Goal: Task Accomplishment & Management: Use online tool/utility

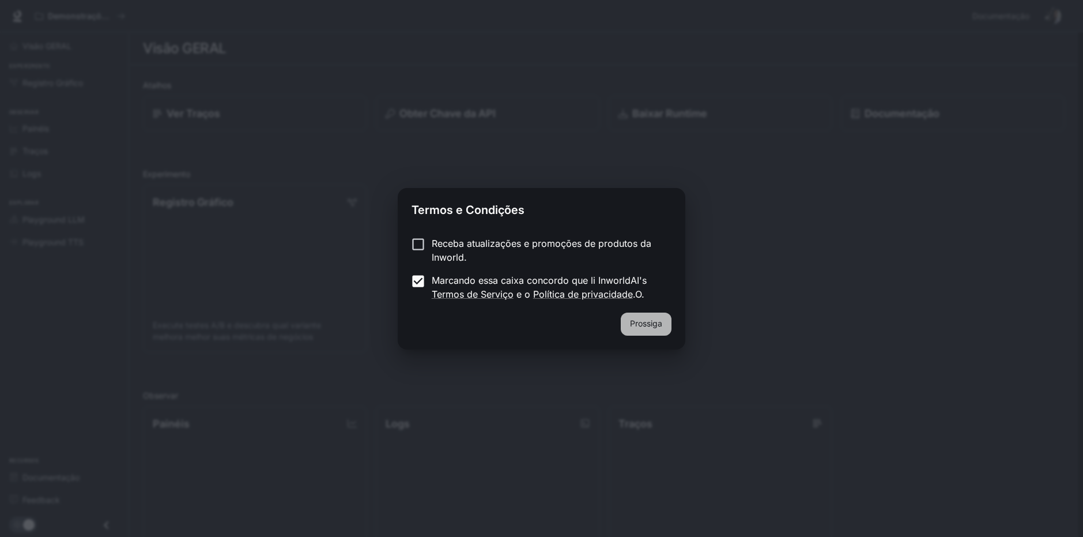
click at [646, 325] on button "Prossiga" at bounding box center [646, 323] width 51 height 23
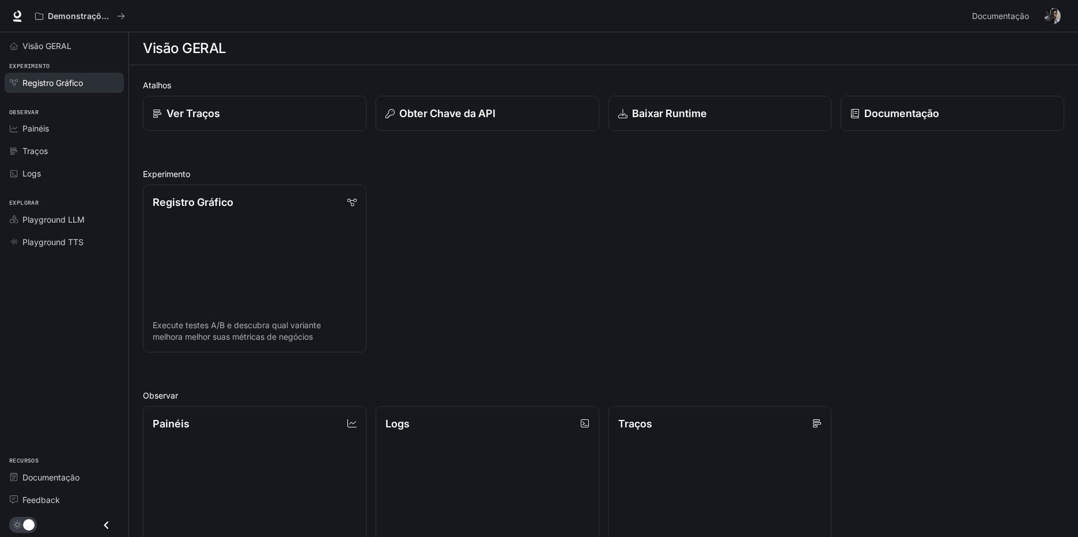
click at [51, 86] on span "Registro Gráfico" at bounding box center [52, 83] width 61 height 12
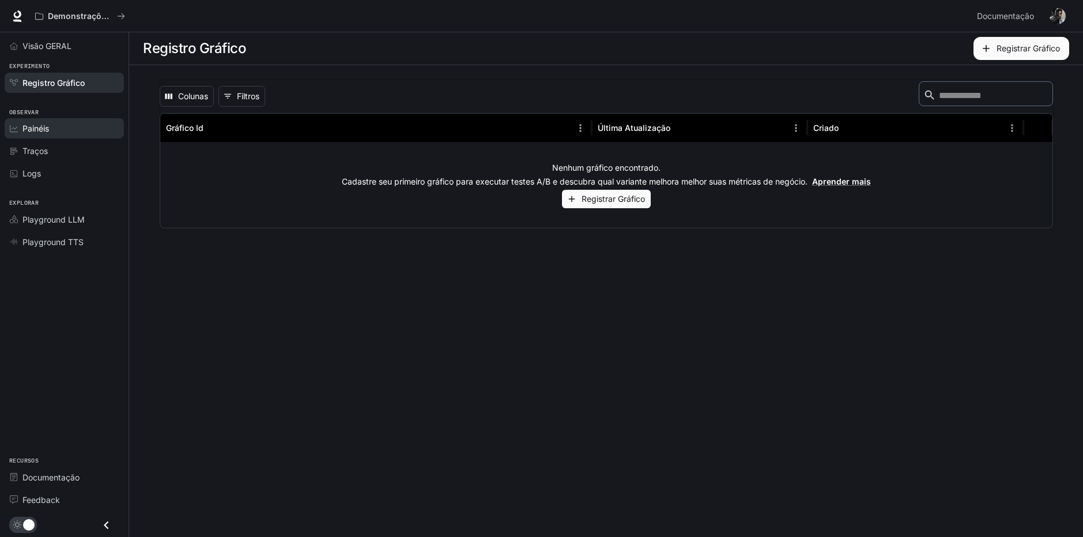
click at [53, 133] on div "Painéis" at bounding box center [70, 128] width 96 height 12
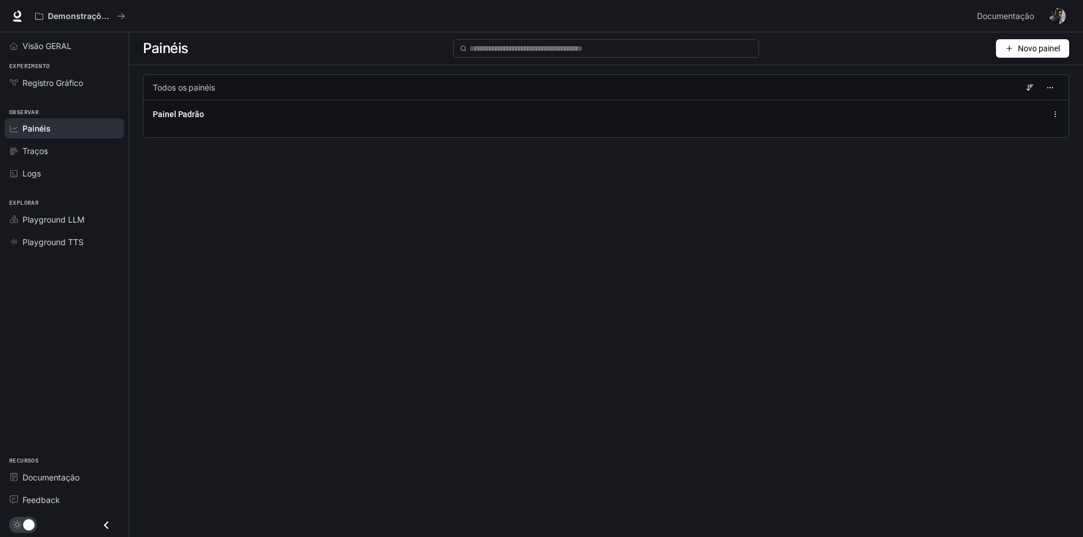
click at [1018, 49] on span "Novo painel" at bounding box center [1039, 48] width 42 height 13
click at [992, 77] on div "Criar painel" at bounding box center [1012, 73] width 96 height 13
